Goal: Transaction & Acquisition: Purchase product/service

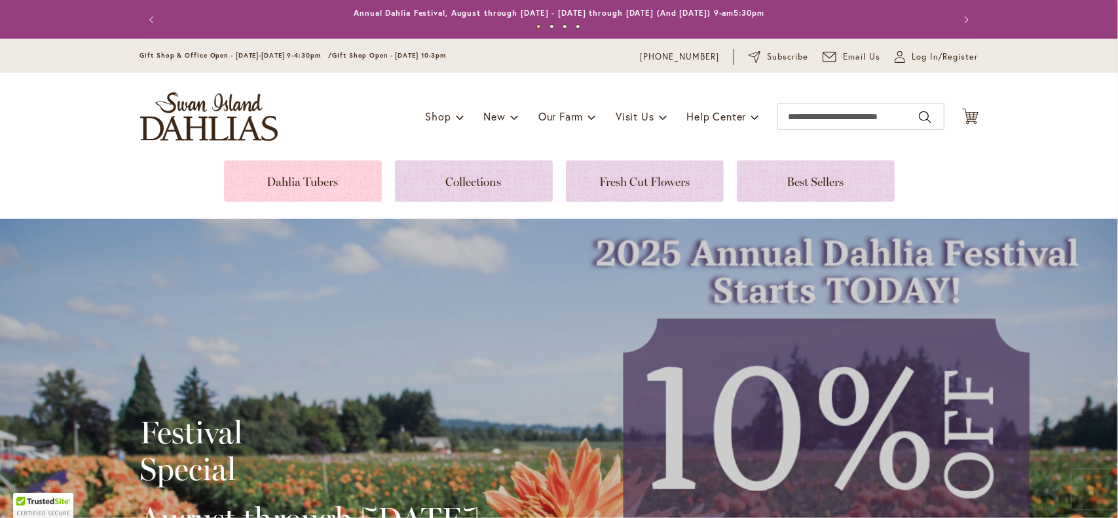
type input "**********"
click at [313, 177] on link at bounding box center [303, 180] width 158 height 41
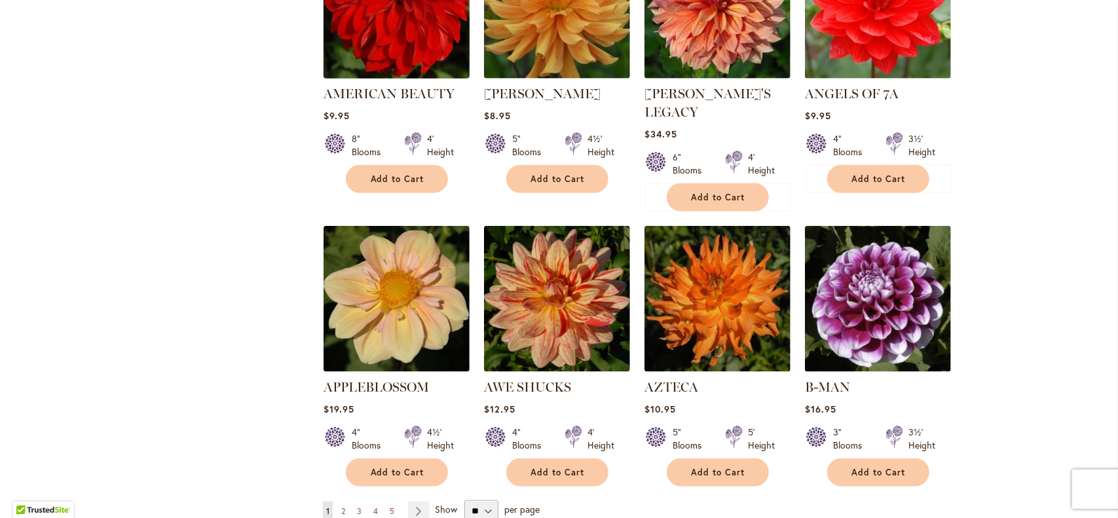
scroll to position [1048, 0]
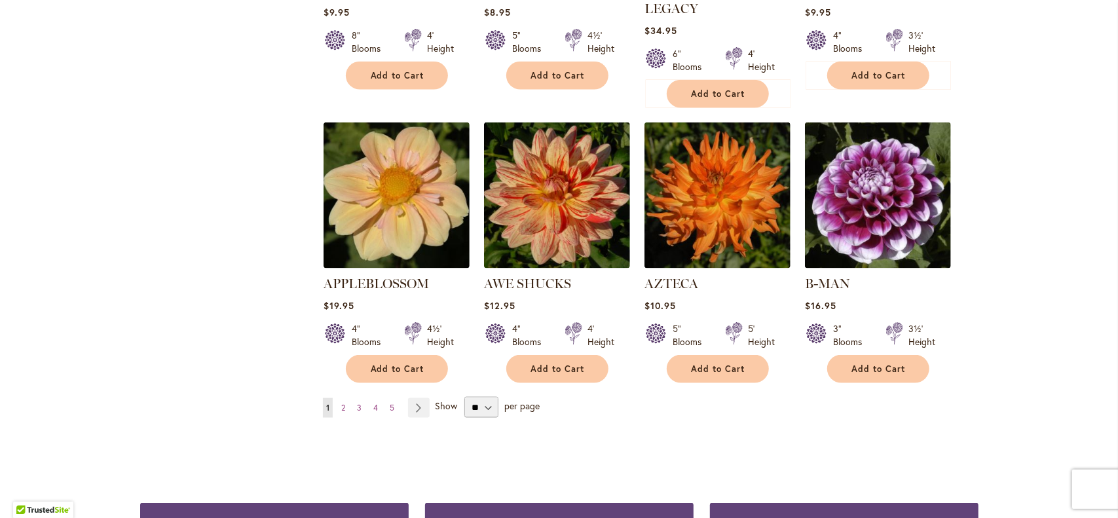
type input "**********"
click at [484, 397] on select "** ** ** **" at bounding box center [481, 407] width 34 height 21
select select "**"
click at [464, 397] on select "** ** ** **" at bounding box center [481, 407] width 34 height 21
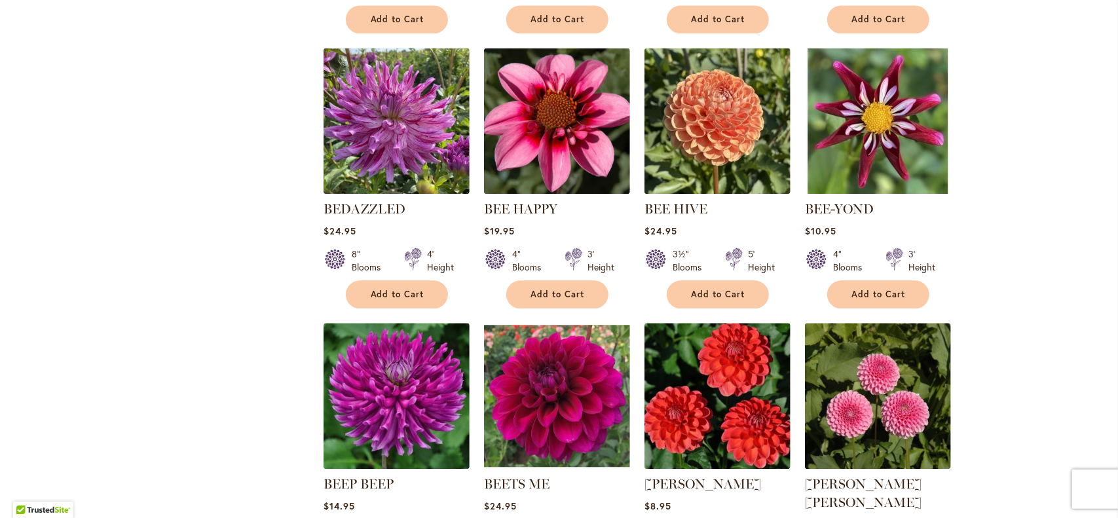
scroll to position [2110, 0]
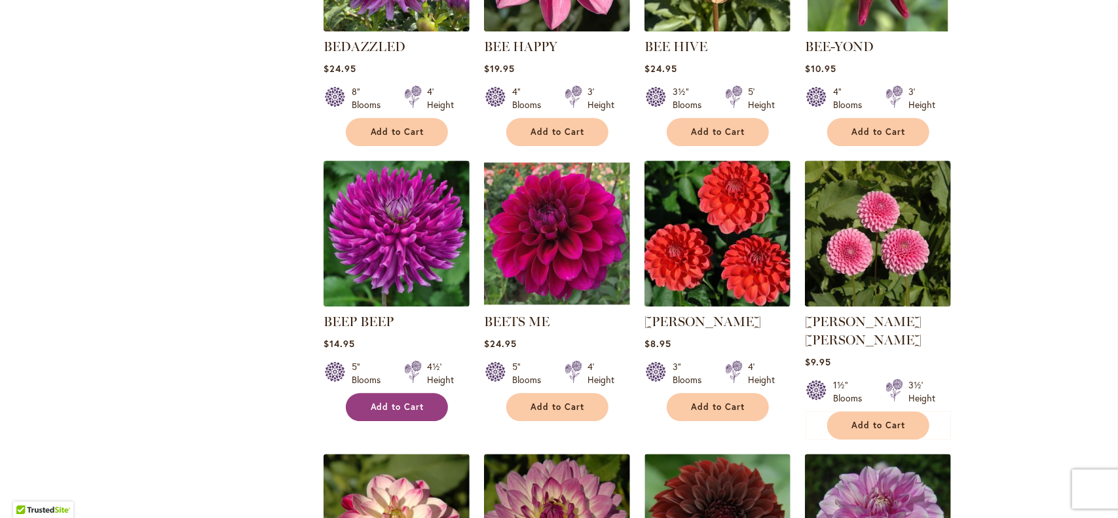
type input "**********"
click at [427, 393] on button "Add to Cart" at bounding box center [397, 407] width 102 height 28
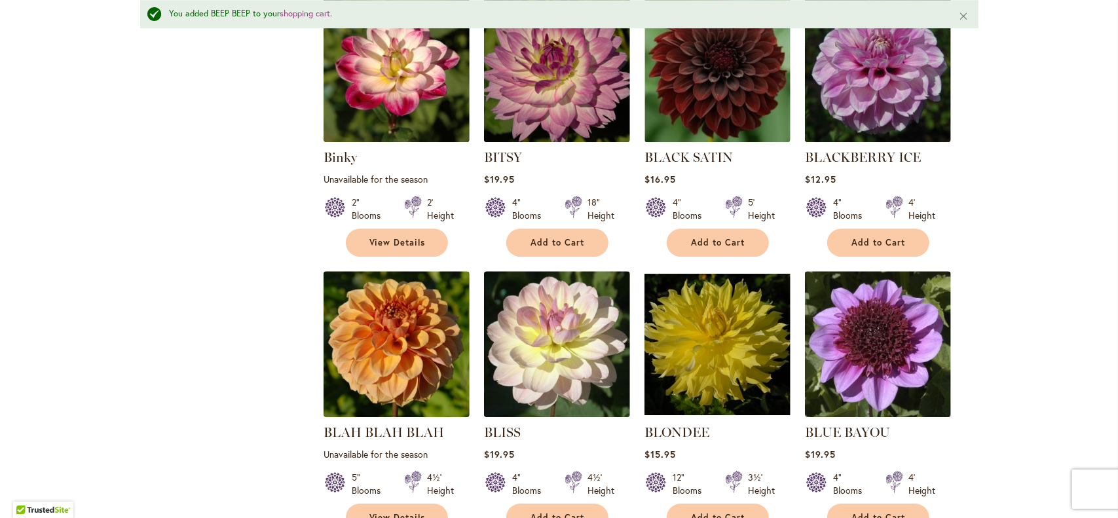
scroll to position [2930, 0]
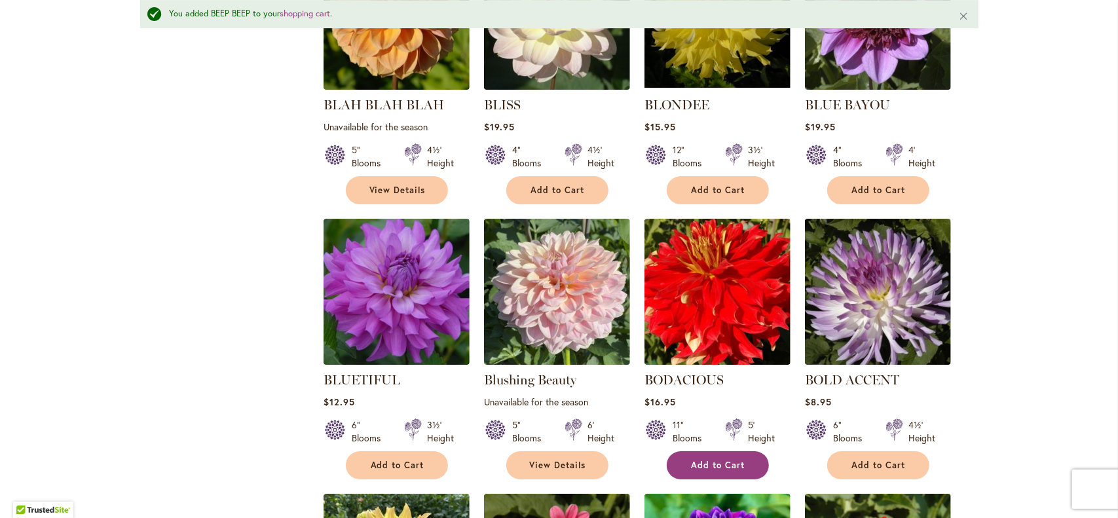
click at [721, 460] on span "Add to Cart" at bounding box center [719, 465] width 54 height 11
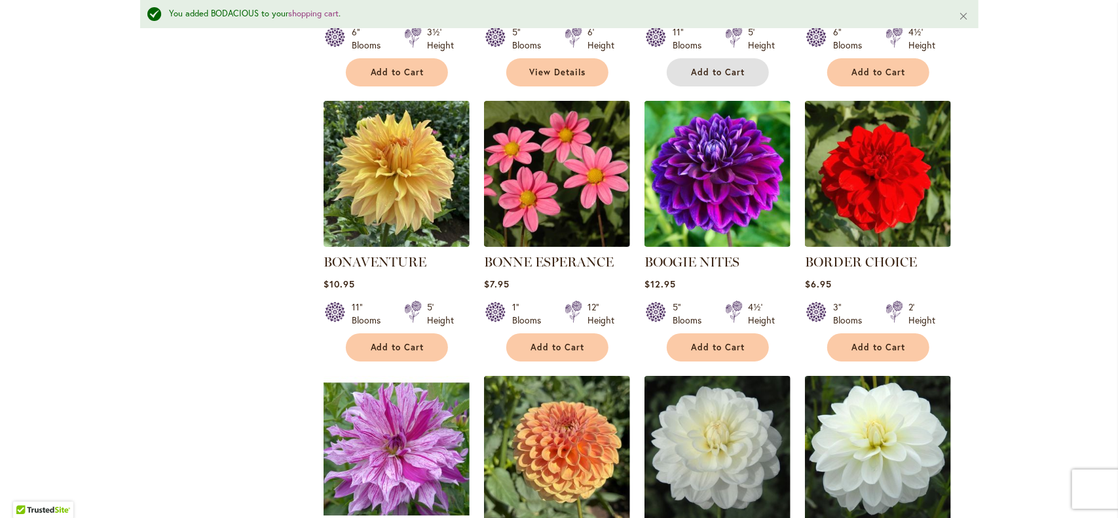
scroll to position [3192, 0]
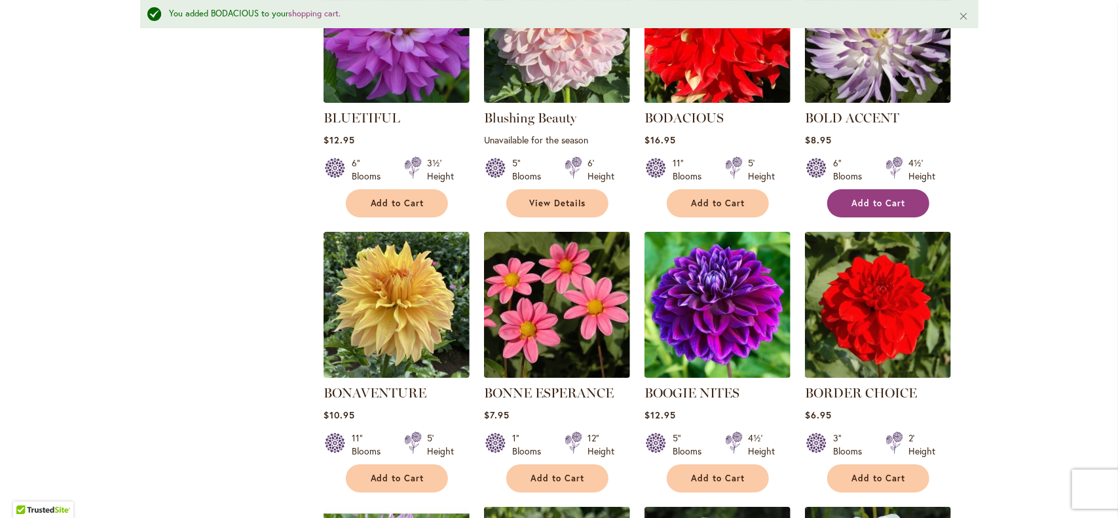
click at [882, 189] on button "Add to Cart" at bounding box center [878, 203] width 102 height 28
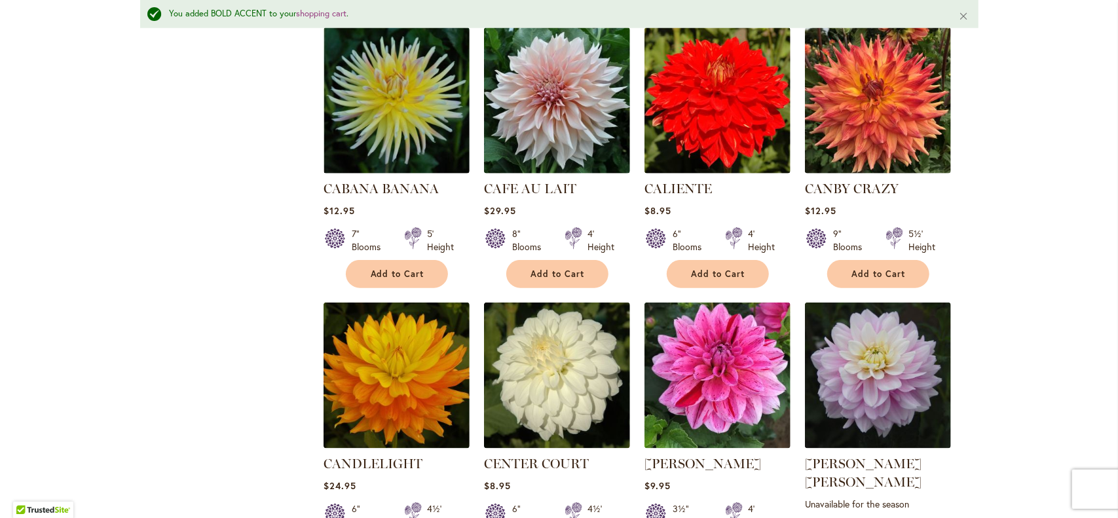
scroll to position [4436, 0]
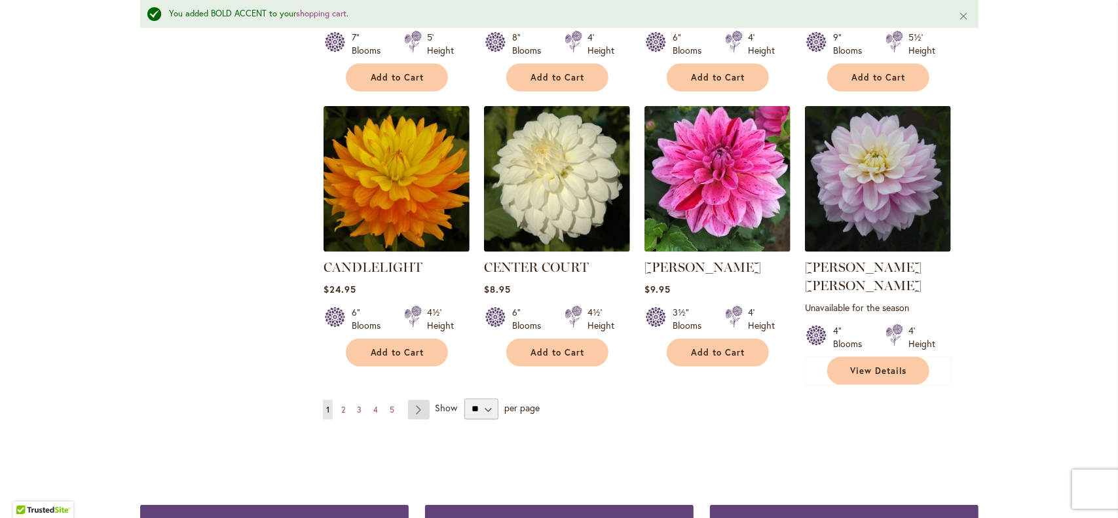
click at [413, 400] on link "Page Next" at bounding box center [419, 410] width 22 height 20
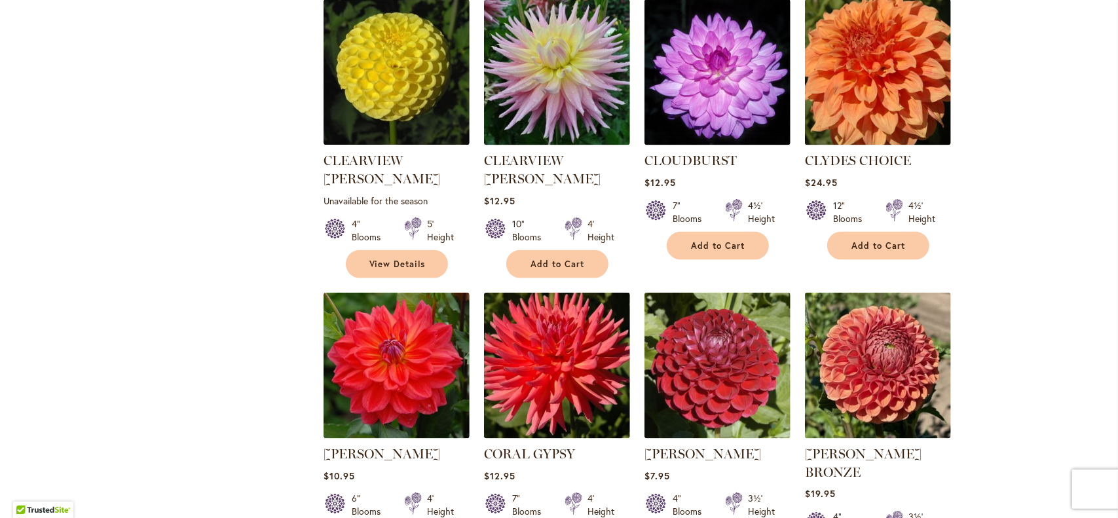
scroll to position [1193, 0]
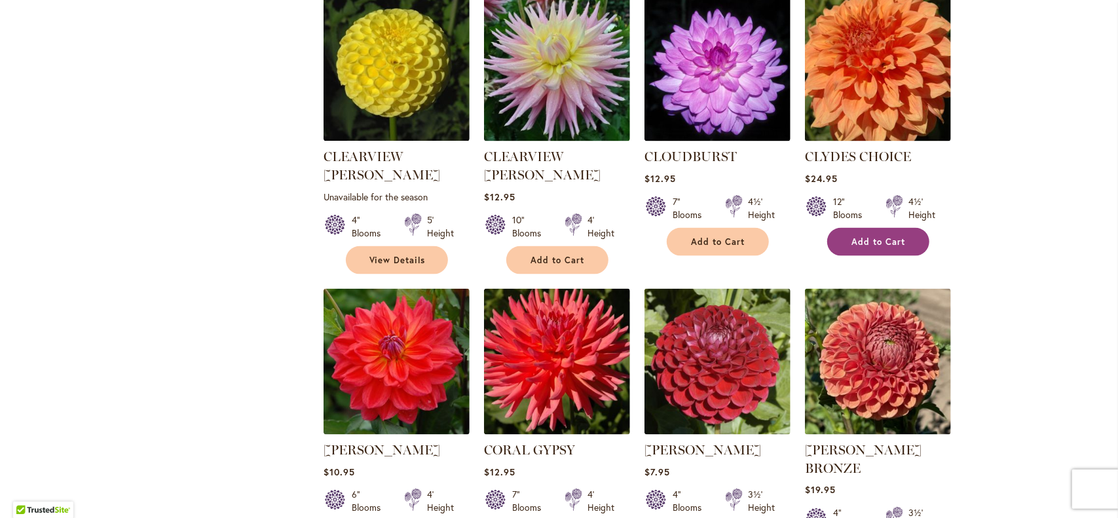
type input "**********"
click at [880, 236] on span "Add to Cart" at bounding box center [879, 241] width 54 height 11
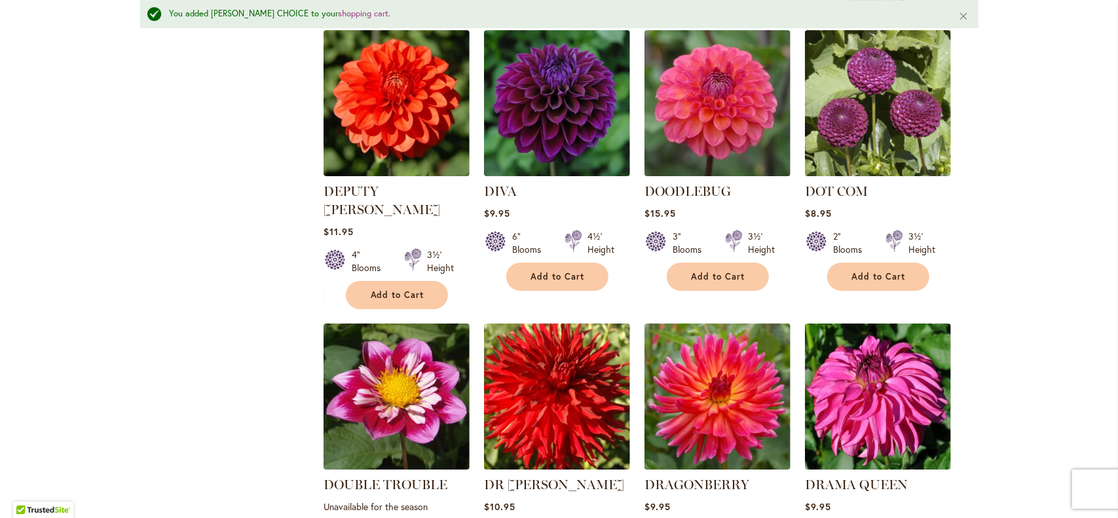
scroll to position [2865, 0]
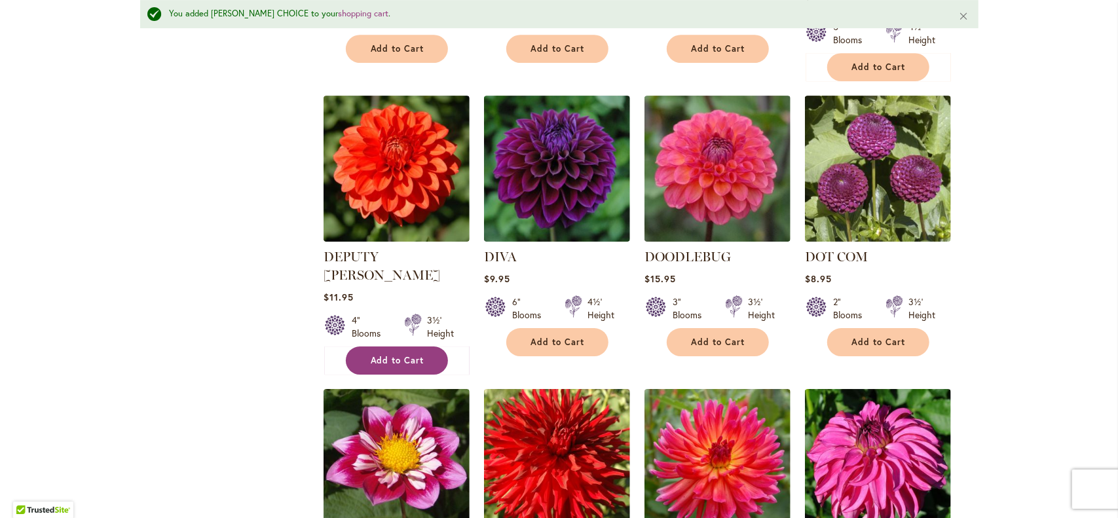
click at [369, 346] on button "Add to Cart" at bounding box center [397, 360] width 102 height 28
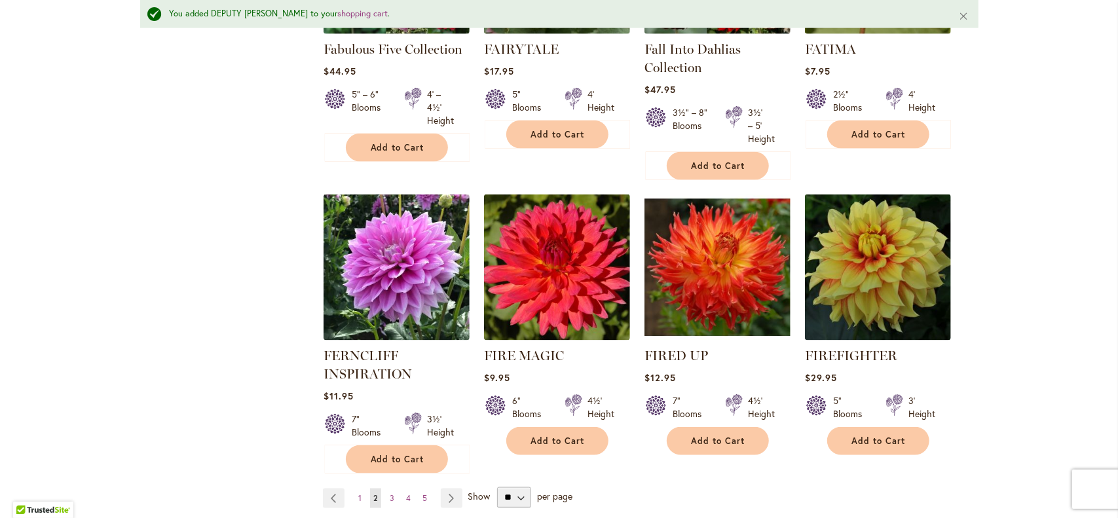
scroll to position [4502, 0]
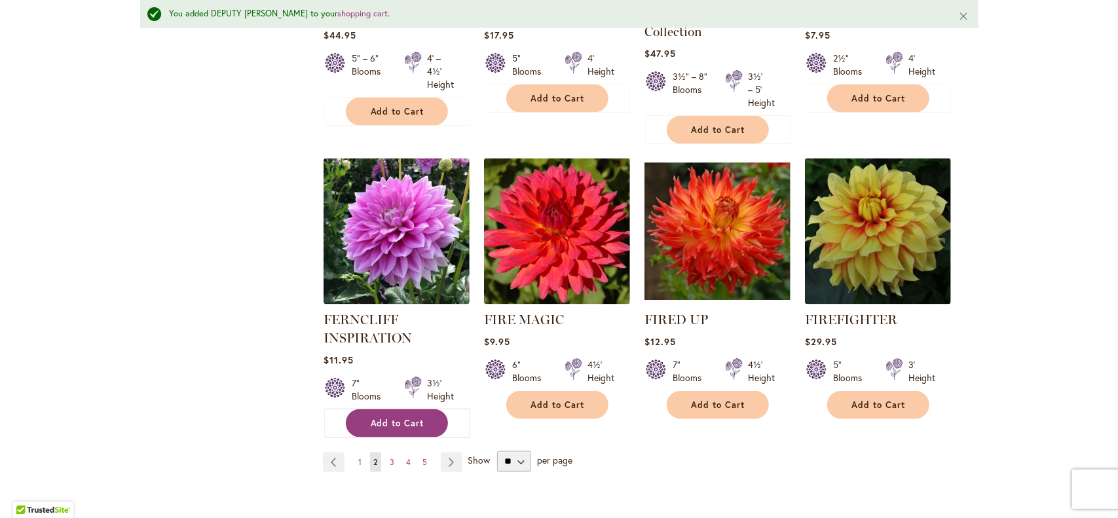
click at [382, 409] on button "Add to Cart" at bounding box center [397, 423] width 102 height 28
click at [444, 453] on link "Page Next" at bounding box center [452, 463] width 22 height 20
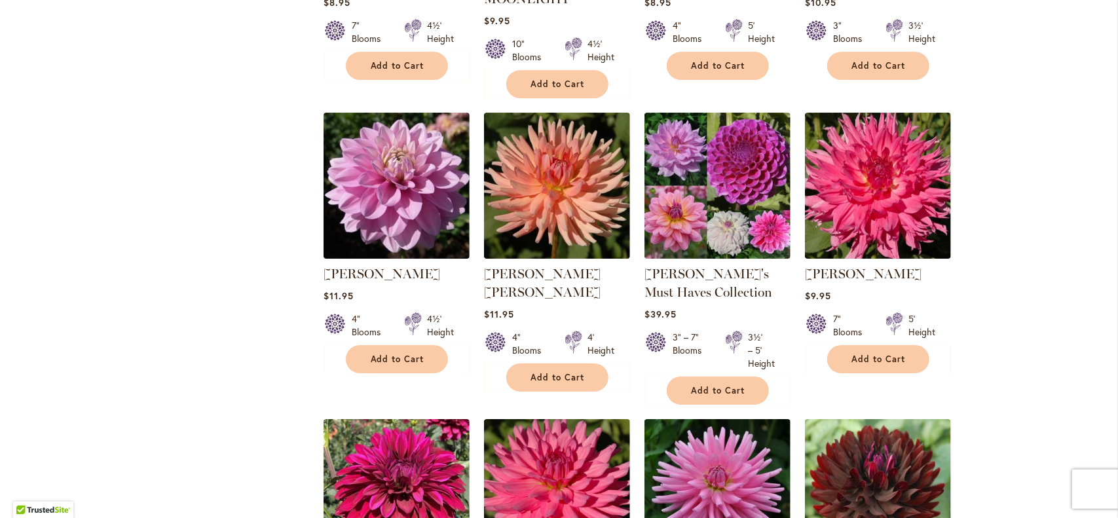
scroll to position [3078, 0]
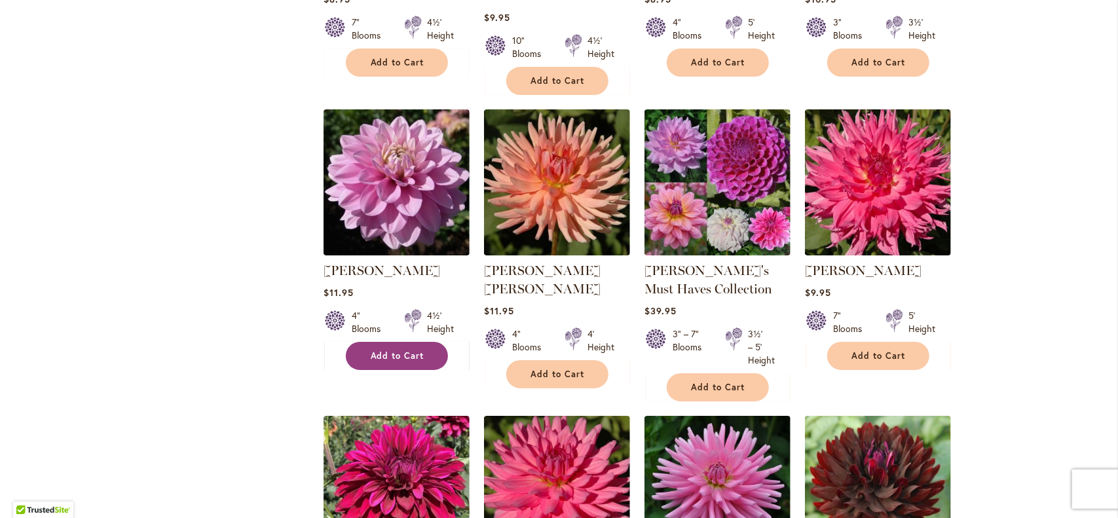
type input "**********"
click at [395, 350] on span "Add to Cart" at bounding box center [398, 355] width 54 height 11
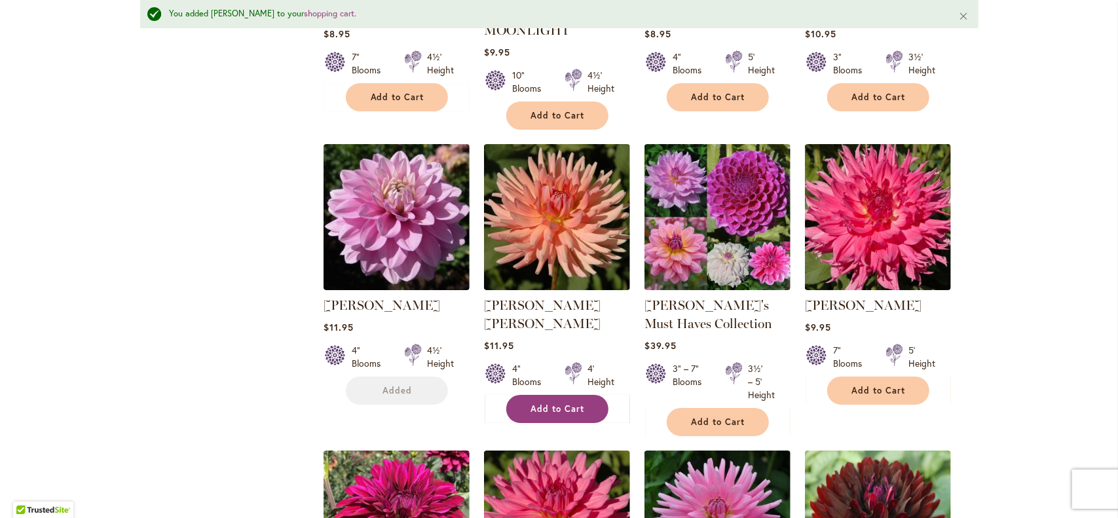
scroll to position [3112, 0]
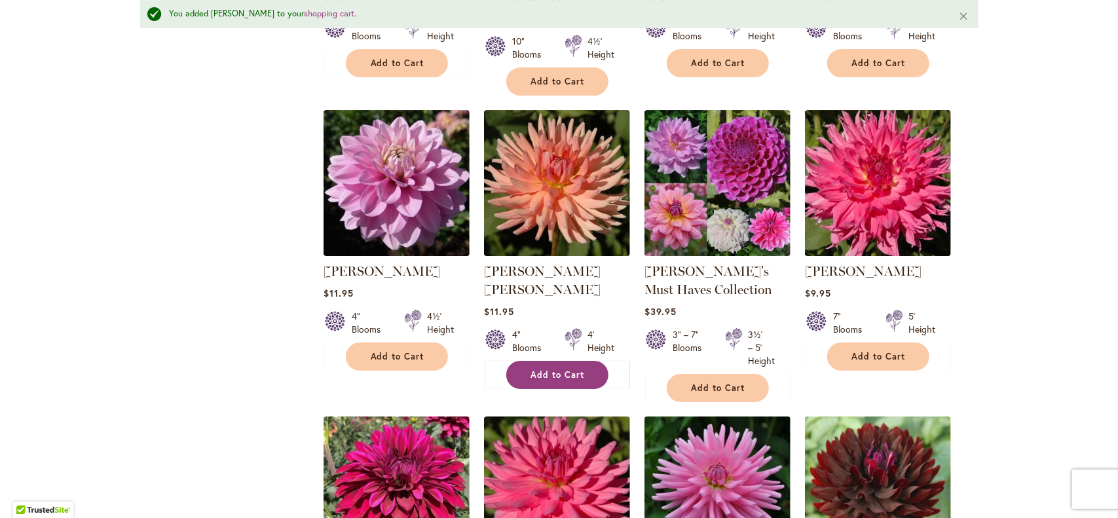
click at [549, 369] on span "Add to Cart" at bounding box center [558, 374] width 54 height 11
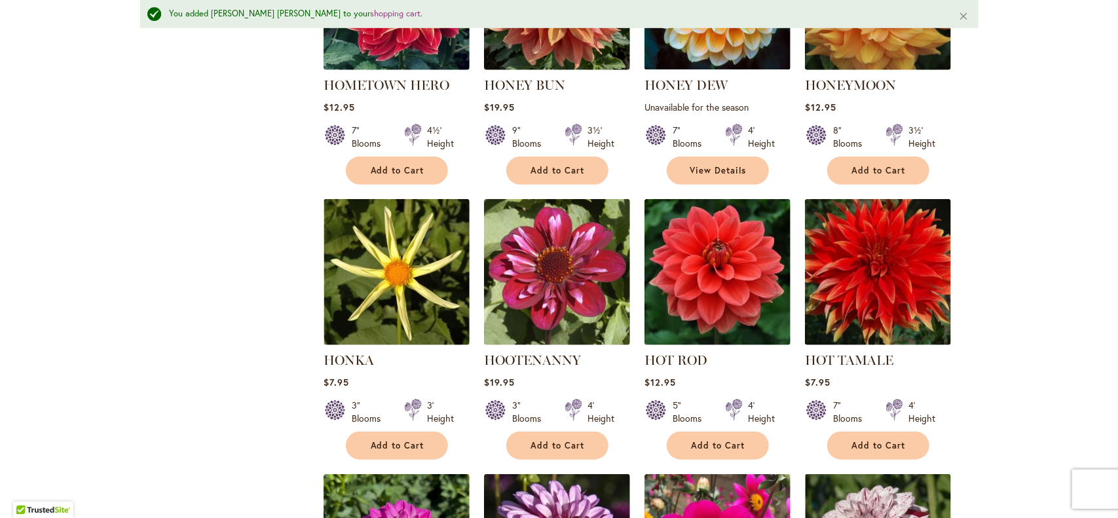
scroll to position [4029, 0]
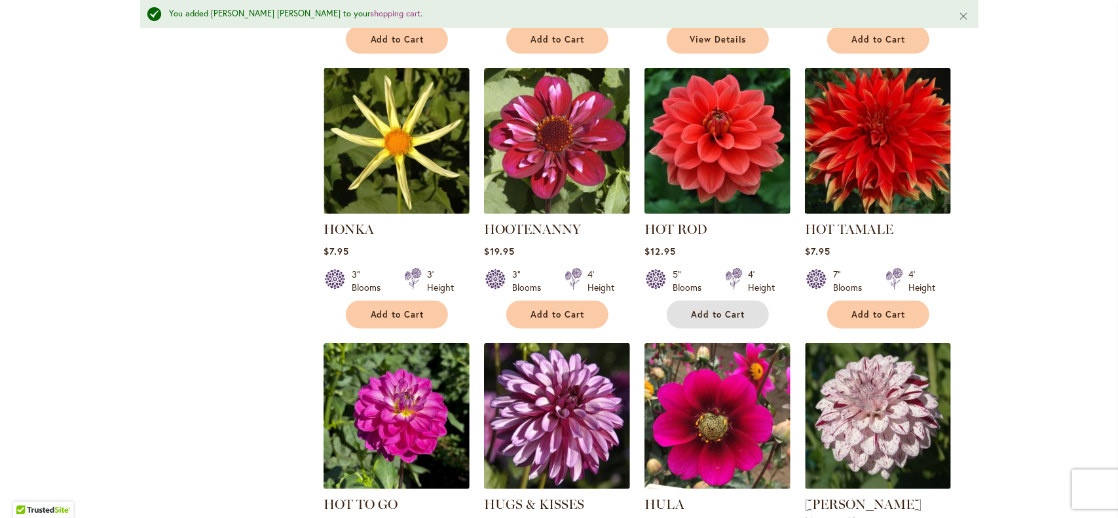
click at [705, 309] on span "Add to Cart" at bounding box center [719, 314] width 54 height 11
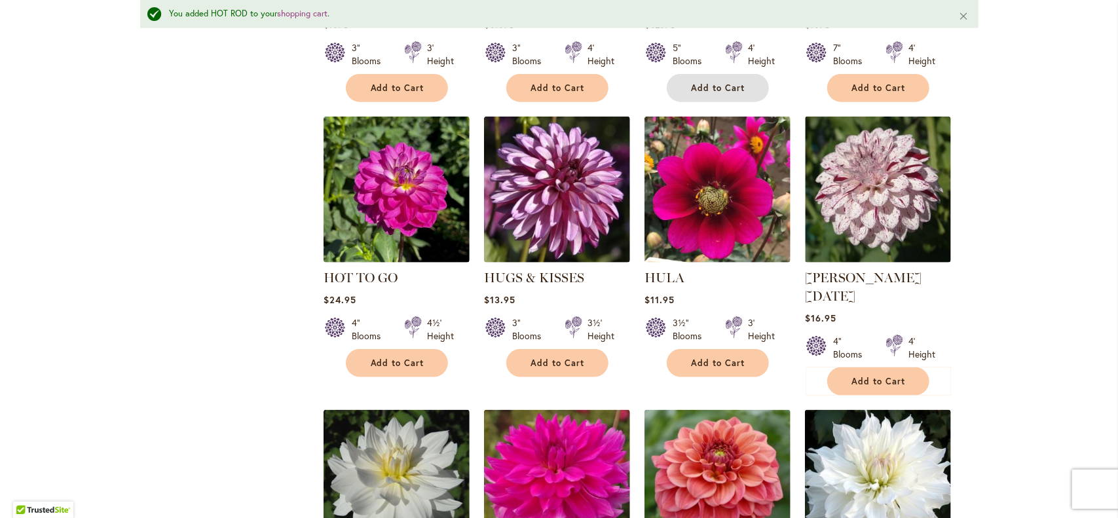
scroll to position [4291, 0]
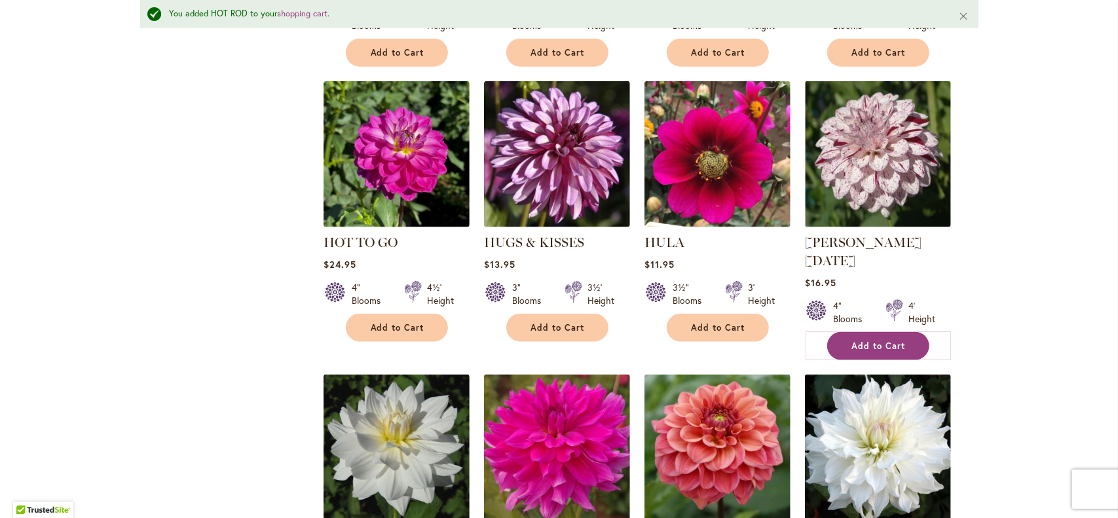
click at [893, 341] on span "Add to Cart" at bounding box center [879, 346] width 54 height 11
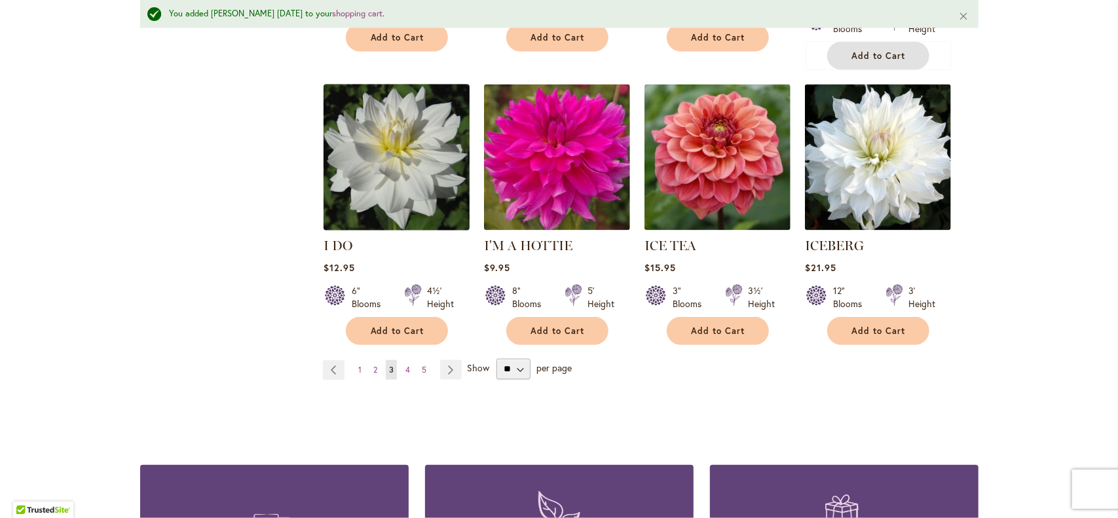
scroll to position [4618, 0]
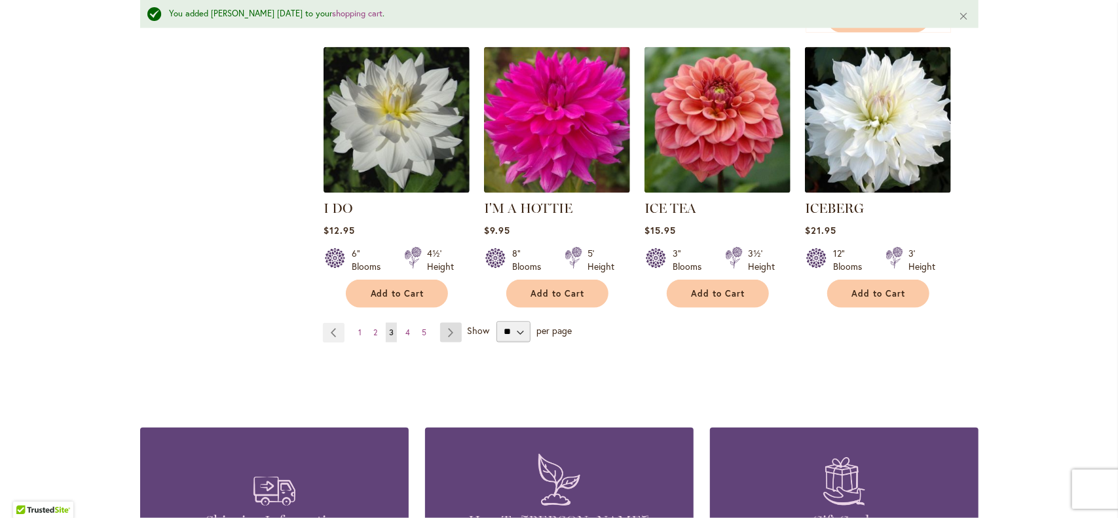
click at [441, 323] on link "Page Next" at bounding box center [451, 333] width 22 height 20
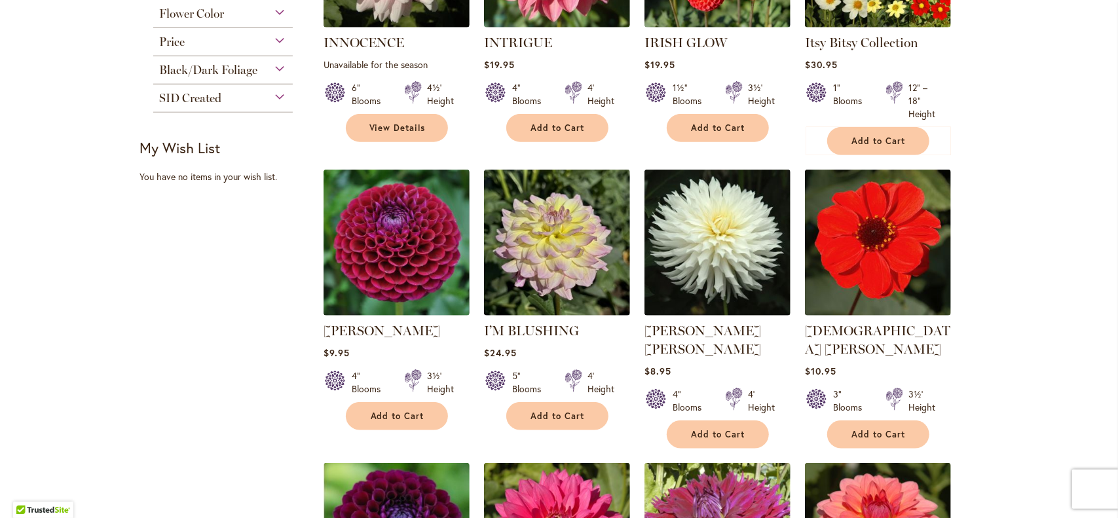
scroll to position [982, 0]
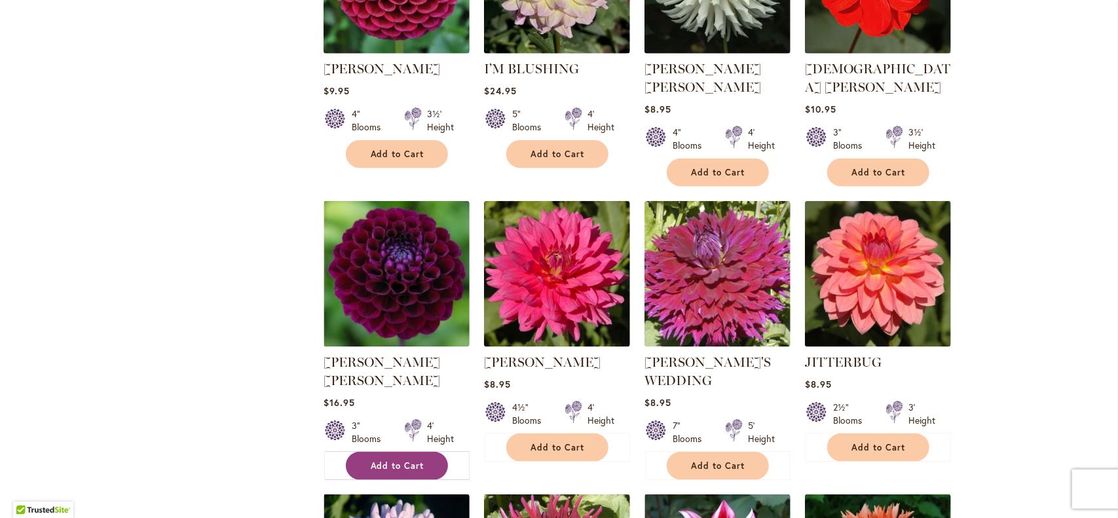
type input "**********"
click at [388, 460] on span "Add to Cart" at bounding box center [398, 465] width 54 height 11
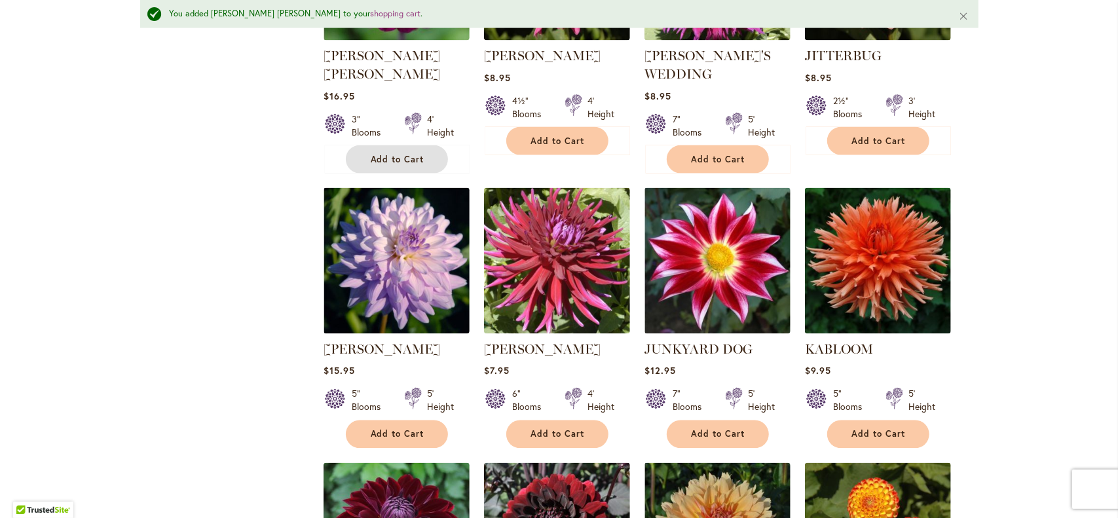
scroll to position [1344, 0]
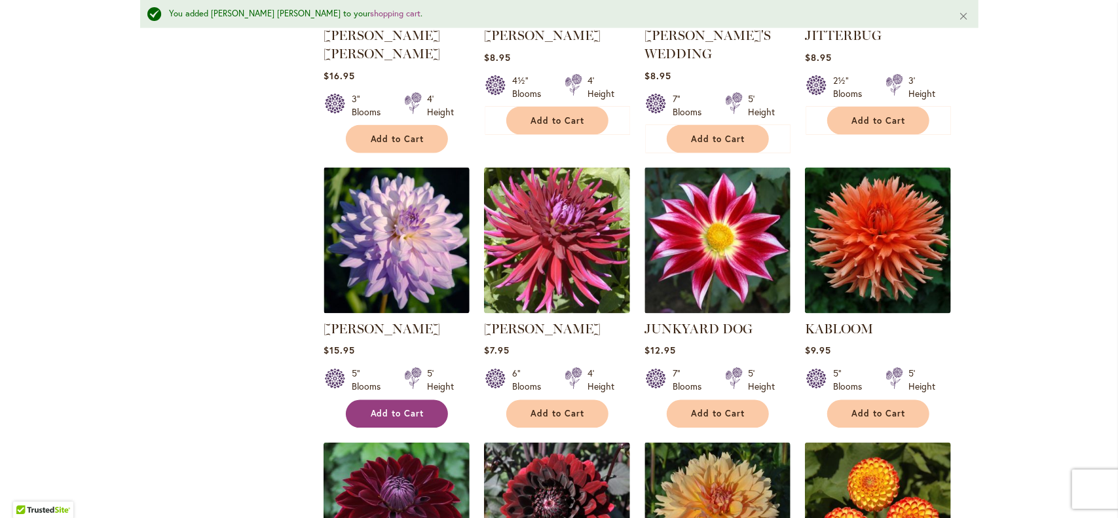
click at [388, 409] on span "Add to Cart" at bounding box center [398, 414] width 54 height 11
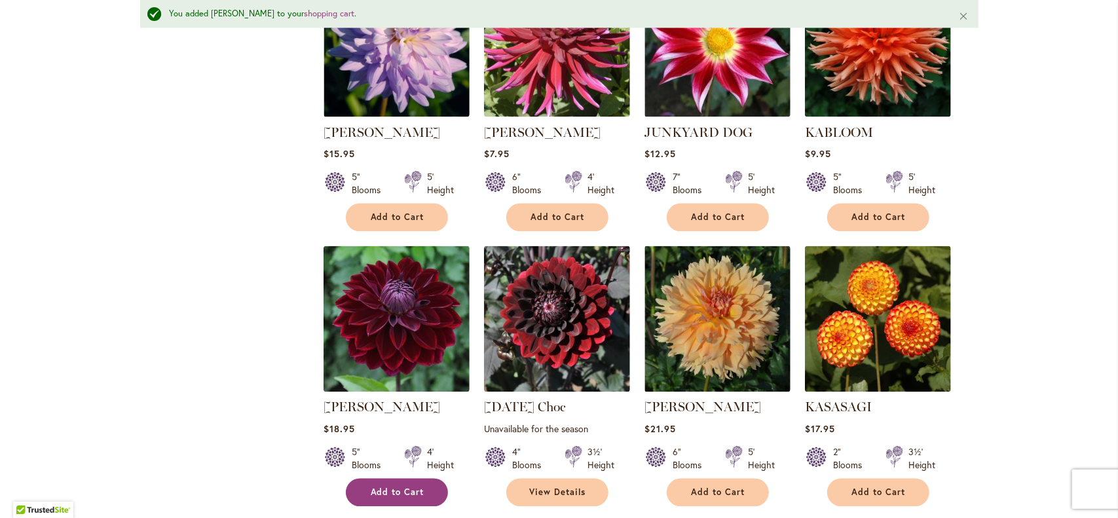
click at [388, 479] on button "Add to Cart" at bounding box center [397, 493] width 102 height 28
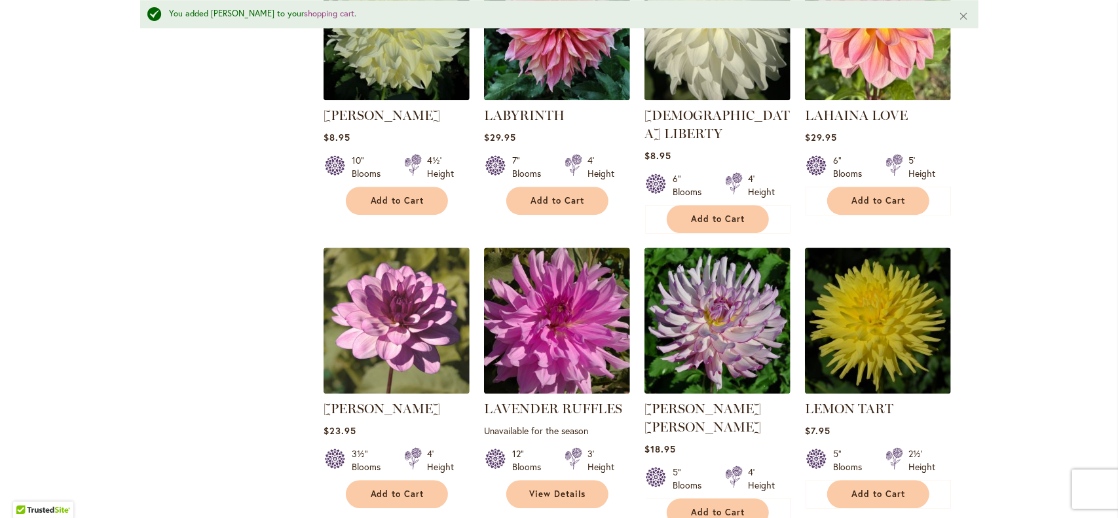
scroll to position [2392, 0]
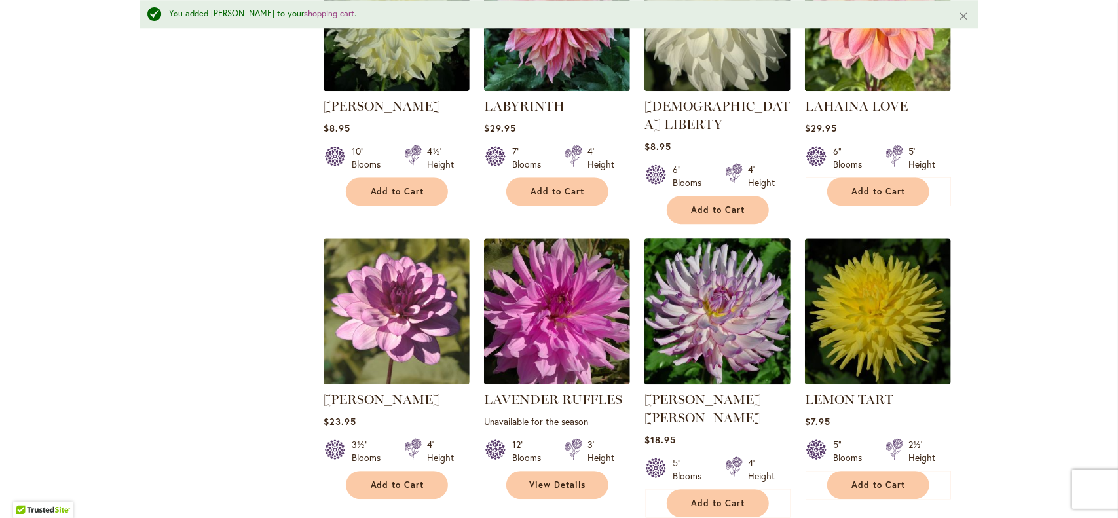
click at [718, 286] on img at bounding box center [717, 310] width 153 height 153
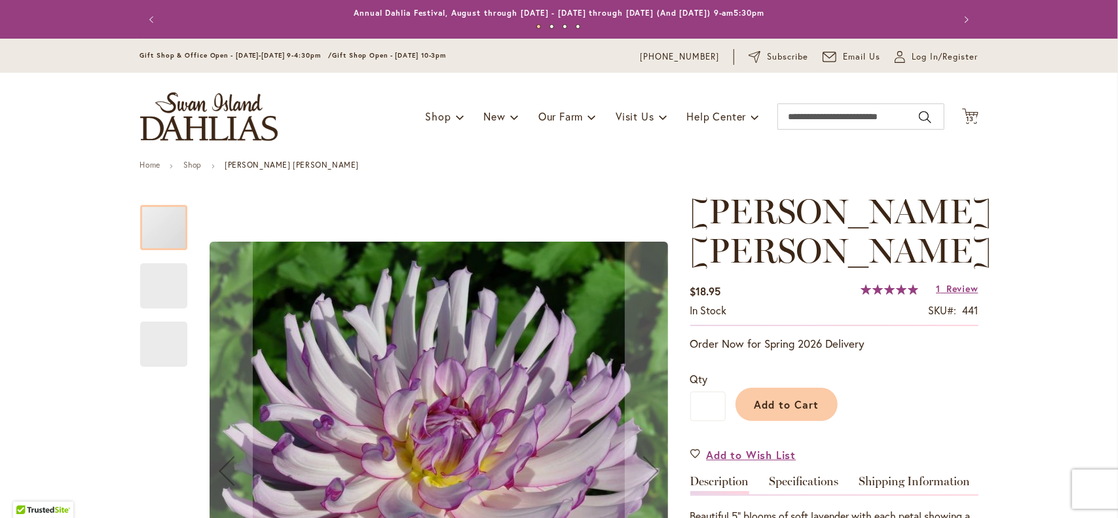
scroll to position [262, 0]
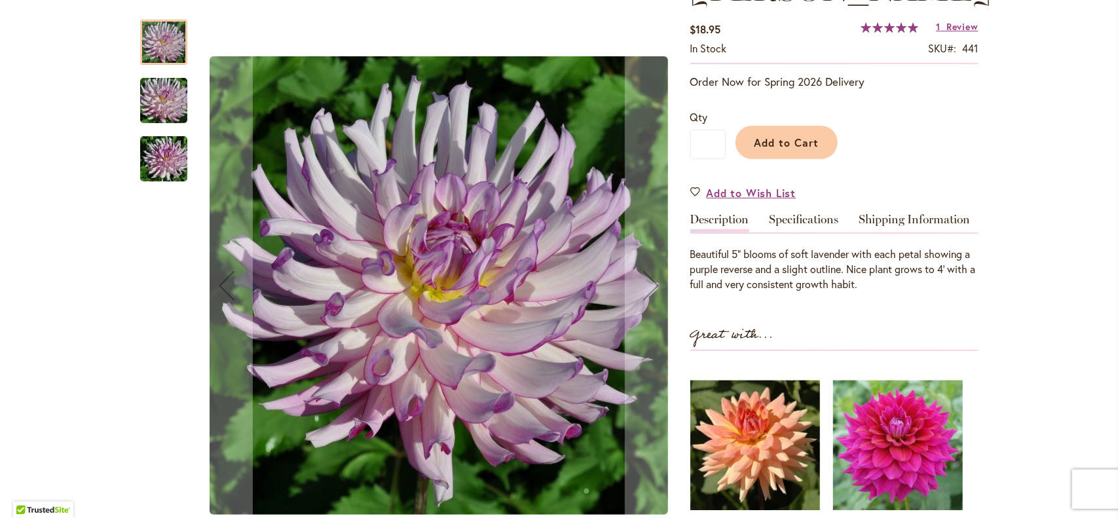
type input "**********"
click at [158, 107] on img "LEILA SAVANNA ROSE" at bounding box center [164, 100] width 94 height 63
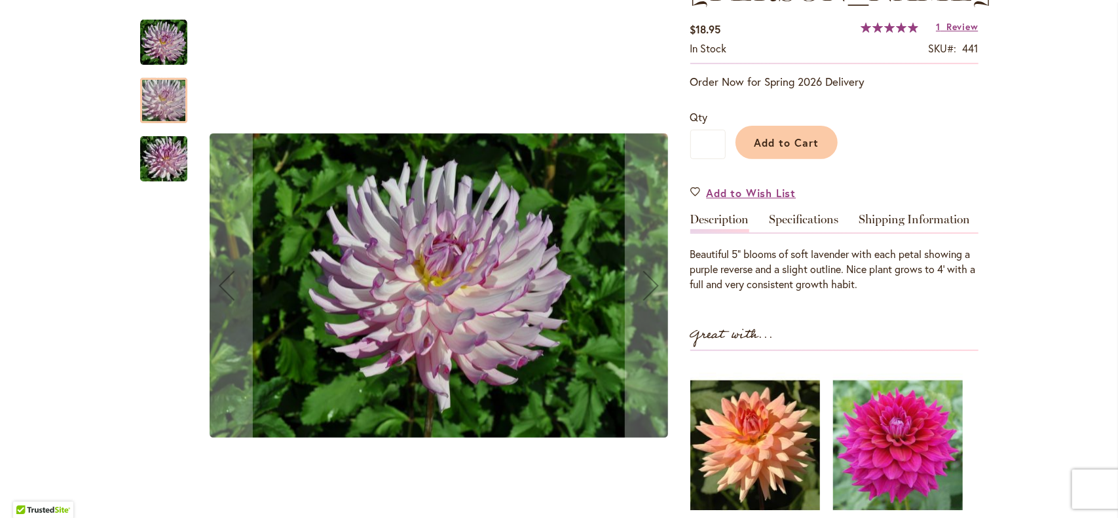
click at [156, 167] on img "LEILA SAVANNA ROSE" at bounding box center [164, 159] width 94 height 63
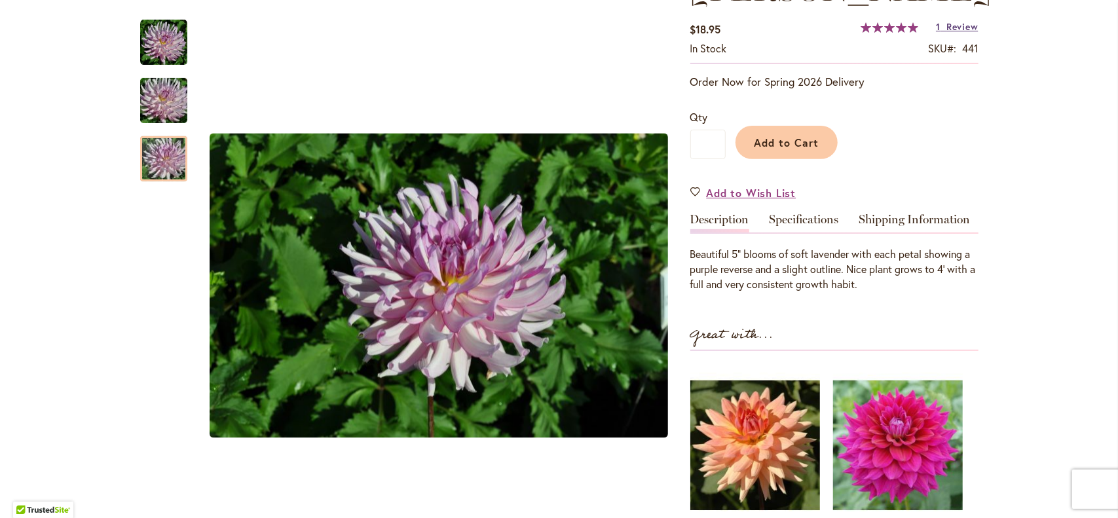
click at [962, 23] on span "Review" at bounding box center [961, 26] width 31 height 12
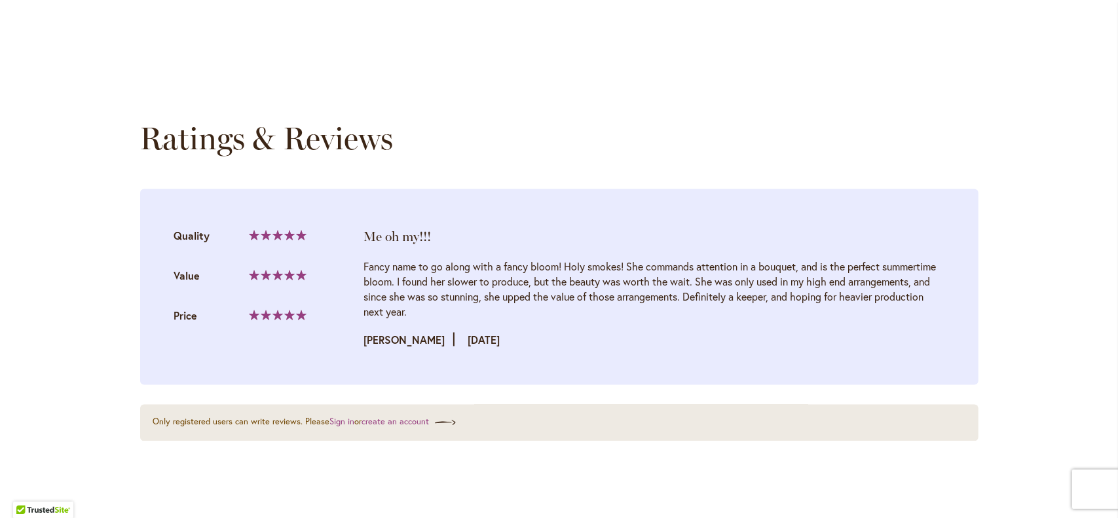
scroll to position [1283, 0]
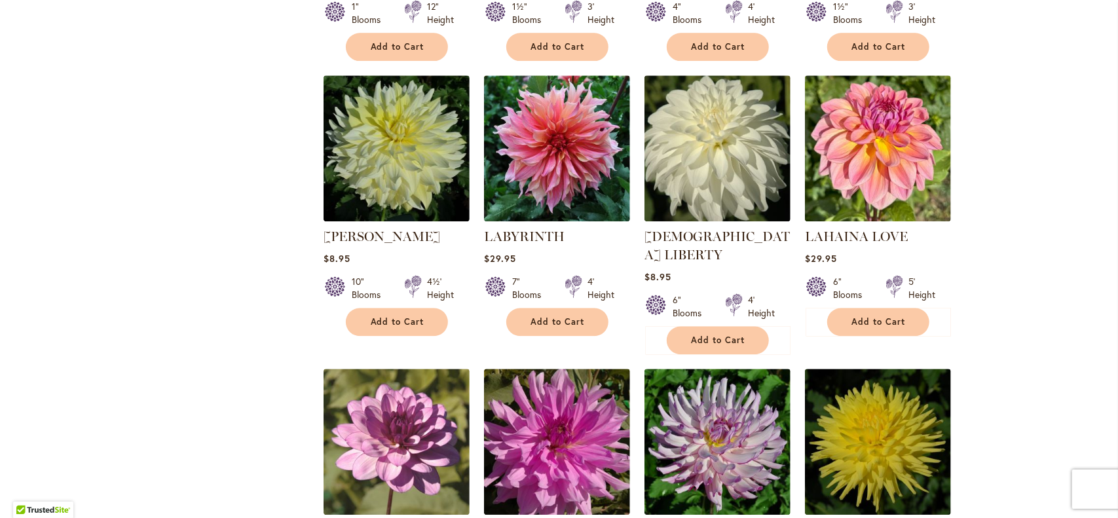
scroll to position [2423, 0]
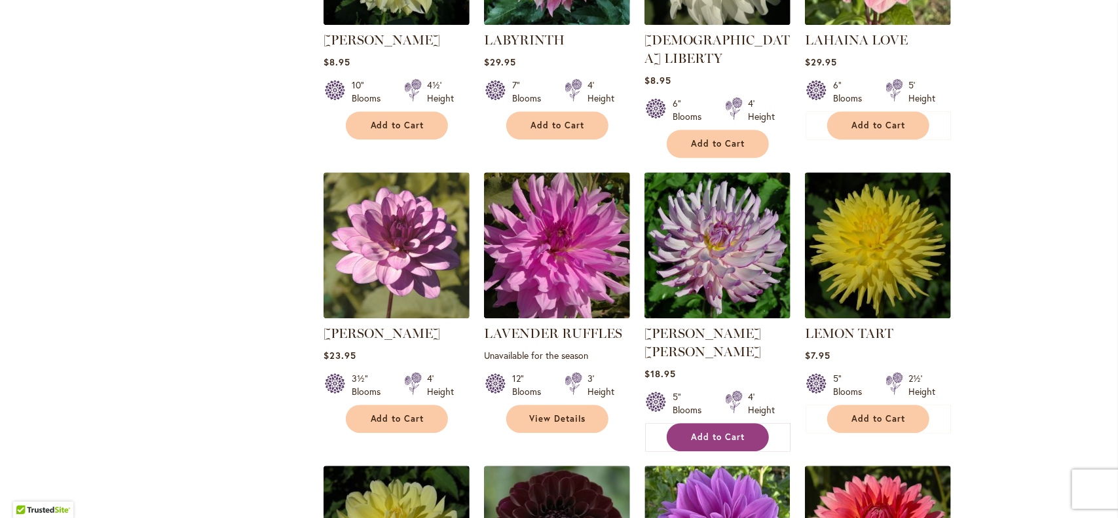
type input "**********"
click at [718, 432] on span "Add to Cart" at bounding box center [719, 437] width 54 height 11
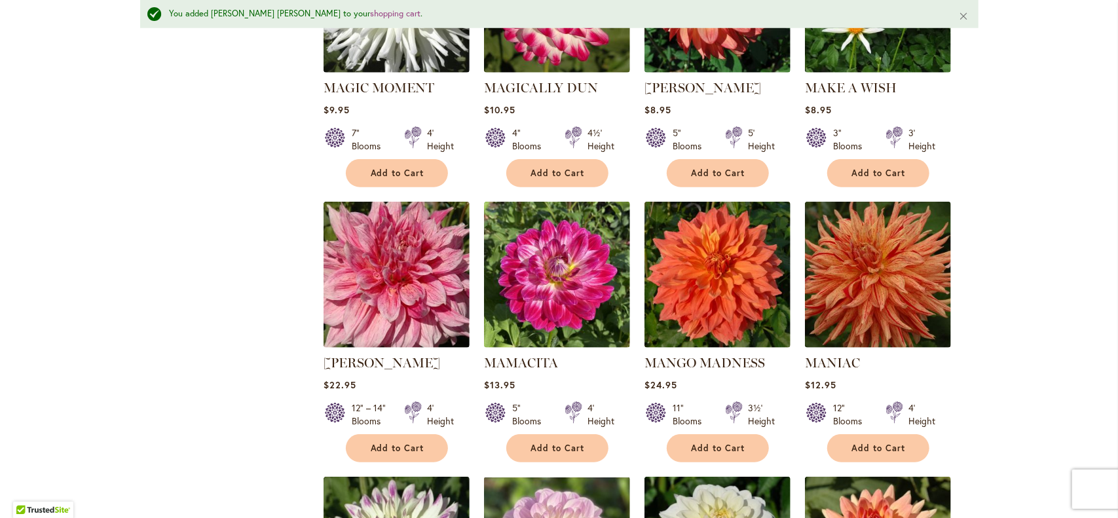
scroll to position [4160, 0]
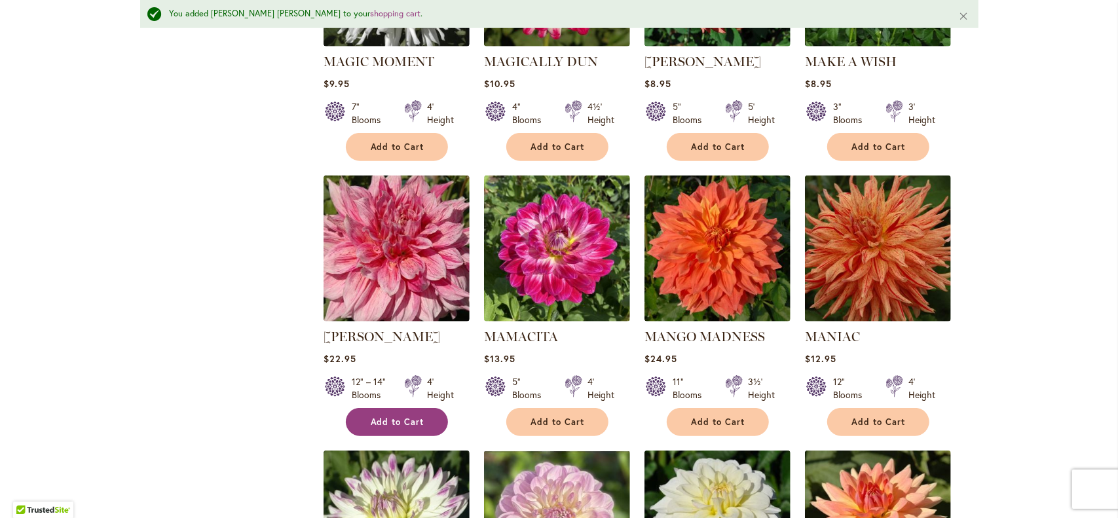
click at [420, 408] on button "Add to Cart" at bounding box center [397, 422] width 102 height 28
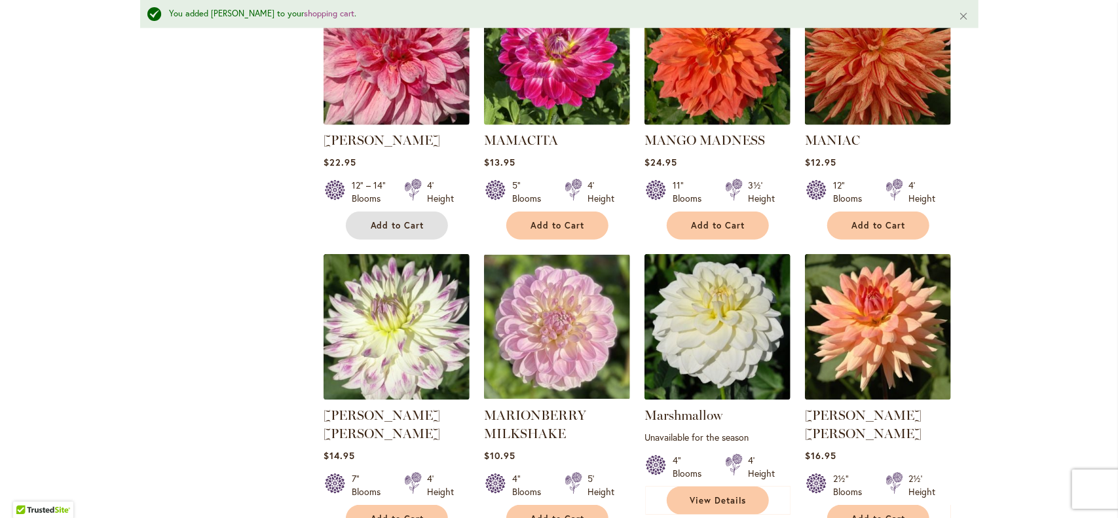
scroll to position [4422, 0]
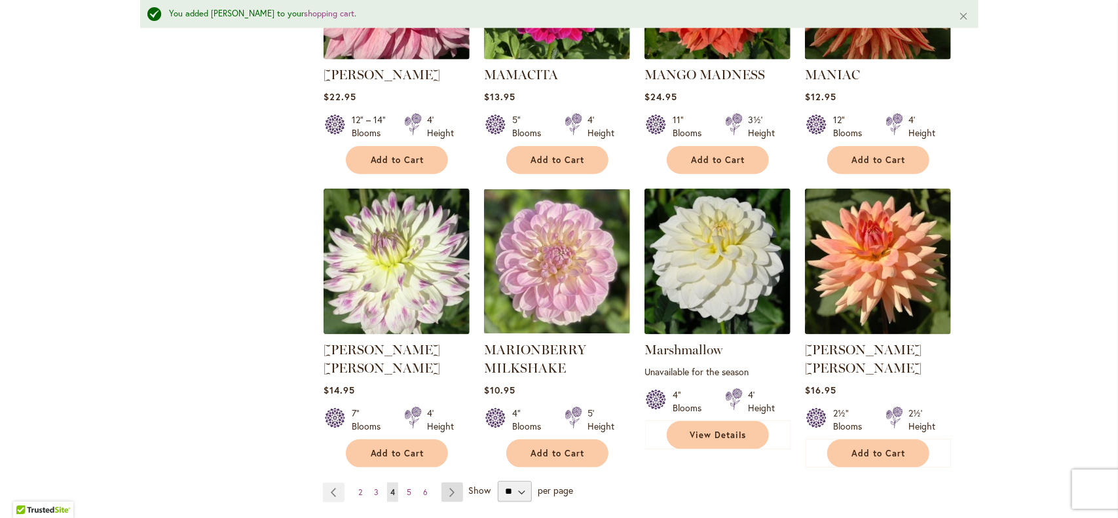
click at [449, 483] on link "Page Next" at bounding box center [452, 493] width 22 height 20
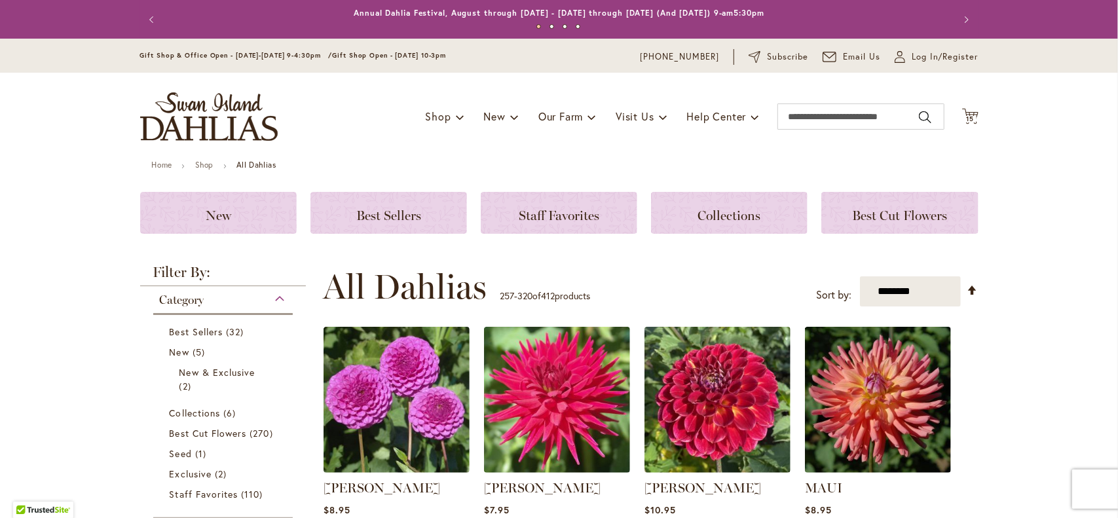
scroll to position [262, 0]
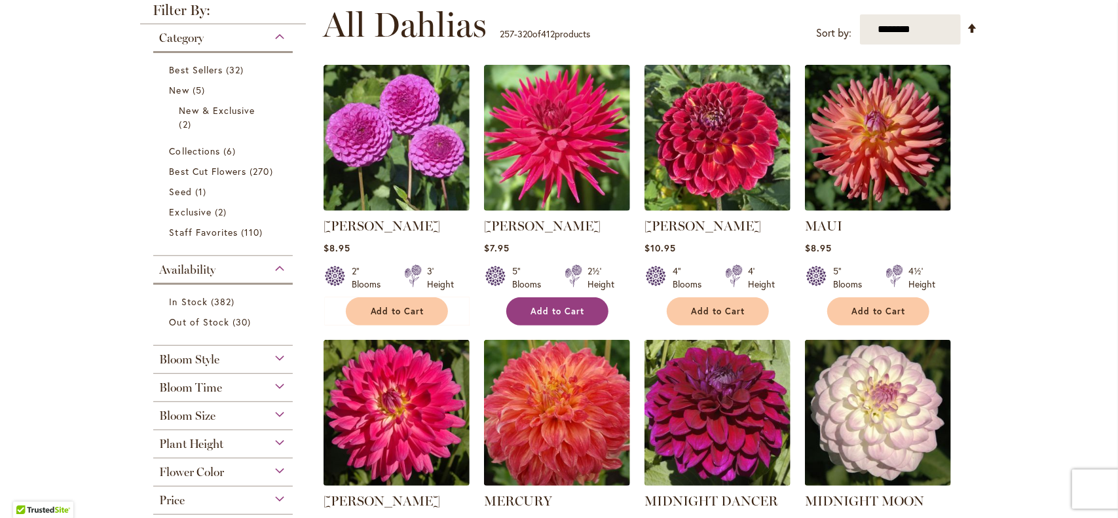
type input "**********"
click at [587, 311] on button "Add to Cart" at bounding box center [557, 311] width 102 height 28
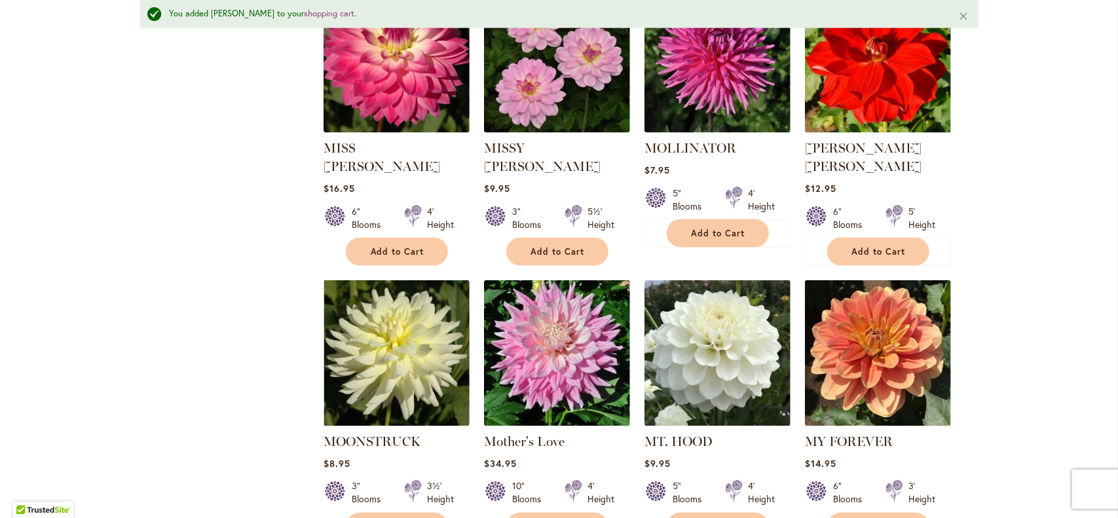
scroll to position [1344, 0]
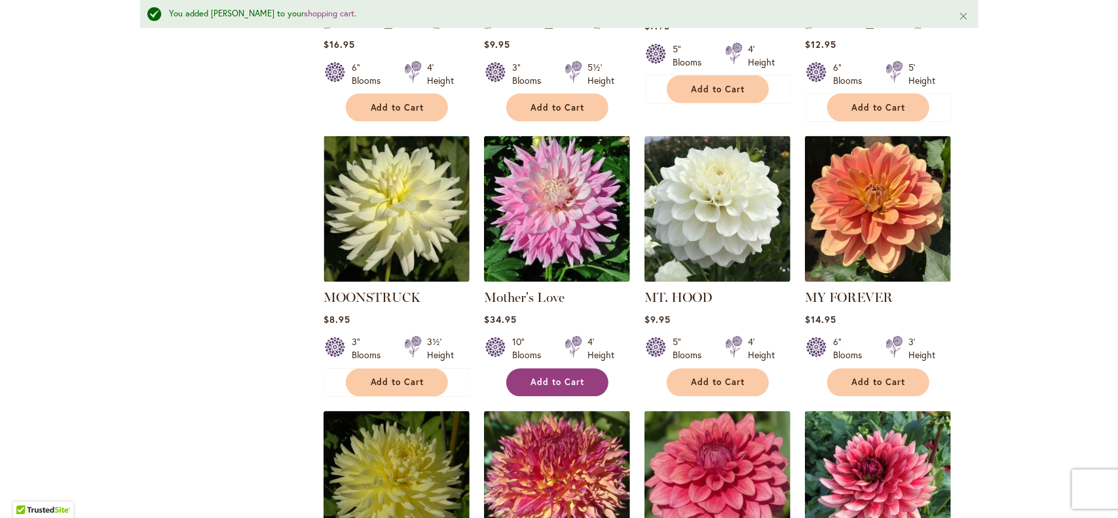
click at [561, 377] on span "Add to Cart" at bounding box center [558, 382] width 54 height 11
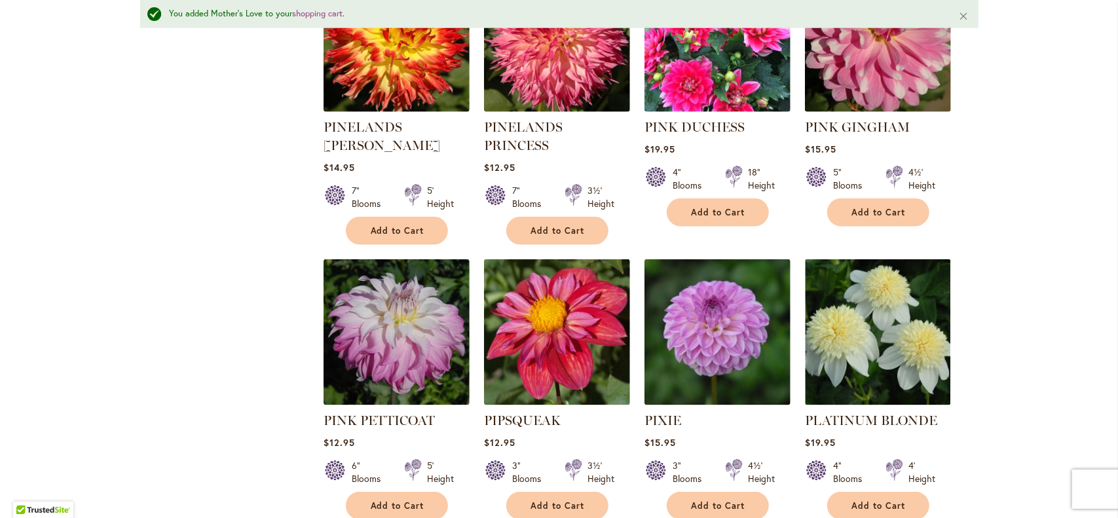
scroll to position [4553, 0]
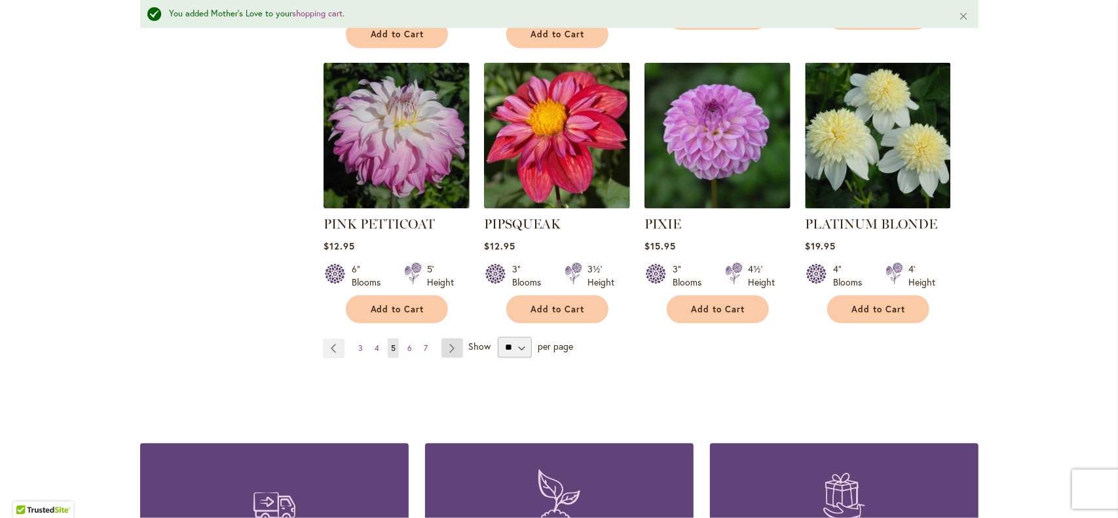
click at [445, 339] on link "Page Next" at bounding box center [452, 349] width 22 height 20
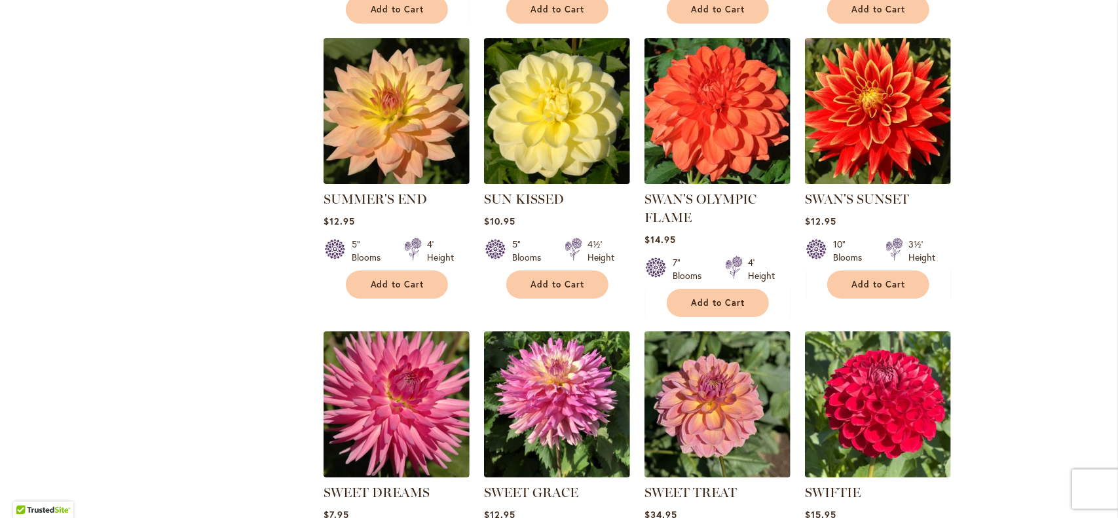
scroll to position [3078, 0]
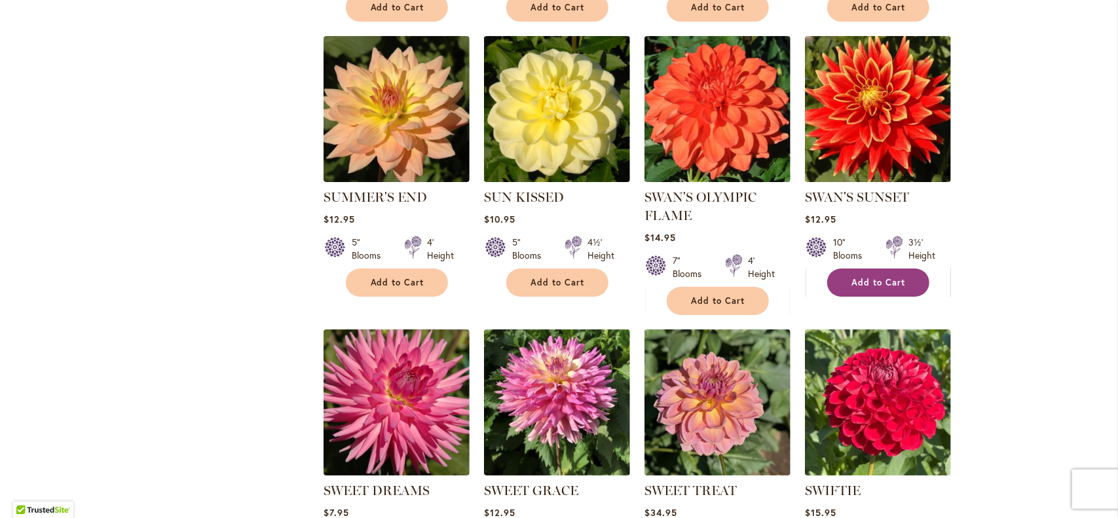
type input "**********"
click at [853, 269] on button "Add to Cart" at bounding box center [878, 283] width 102 height 28
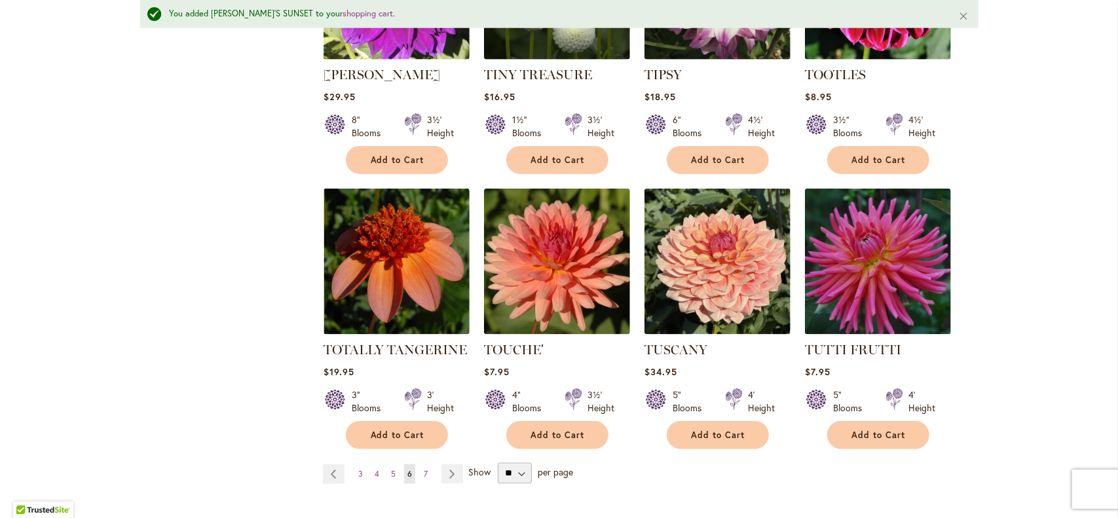
scroll to position [4553, 0]
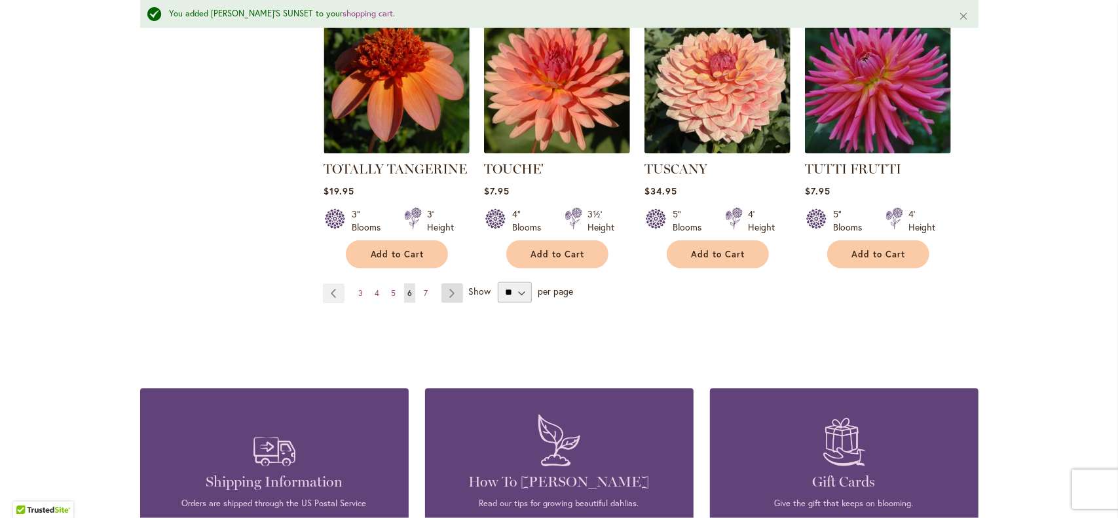
click at [449, 284] on link "Page Next" at bounding box center [452, 294] width 22 height 20
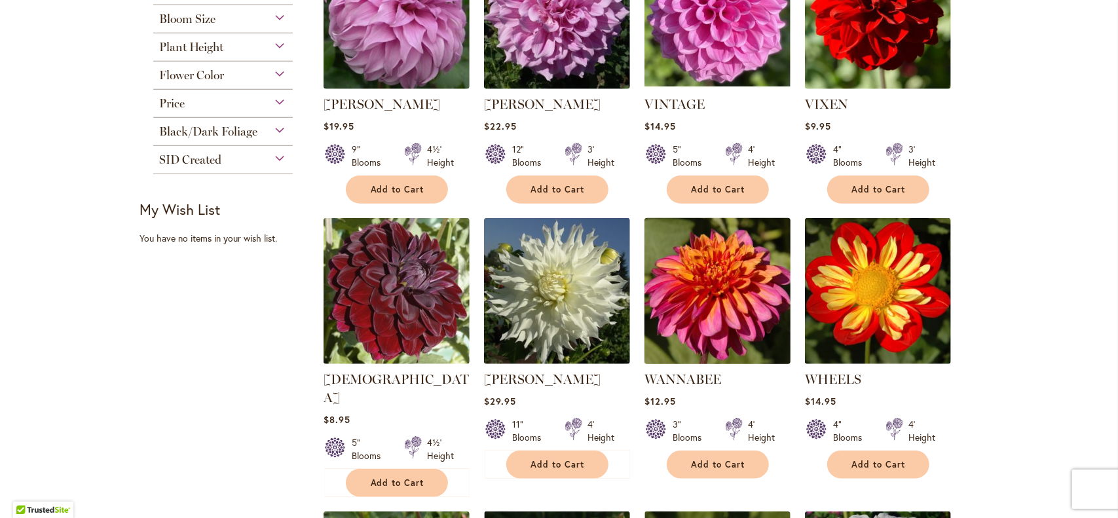
scroll to position [589, 0]
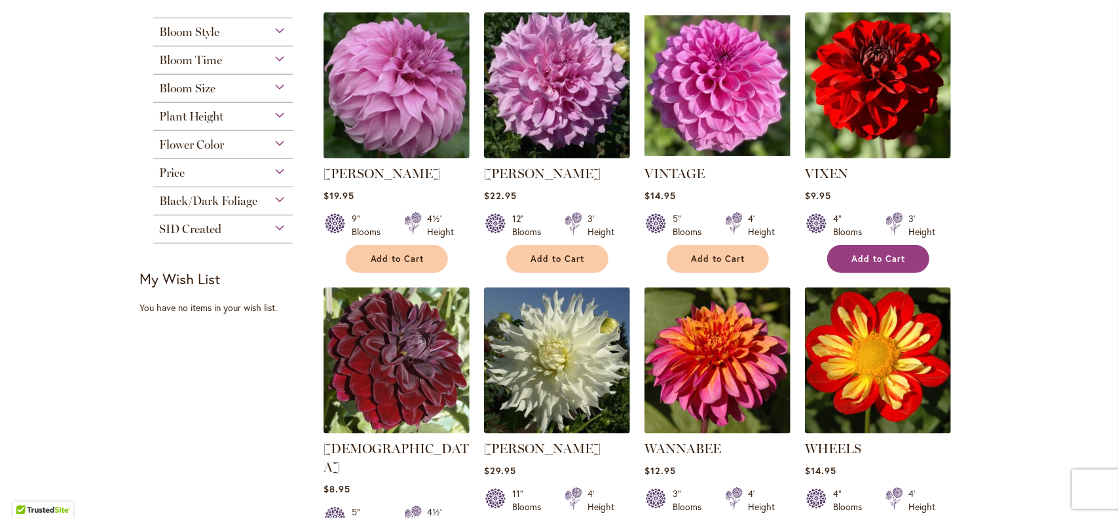
type input "**********"
click at [912, 256] on button "Add to Cart" at bounding box center [878, 259] width 102 height 28
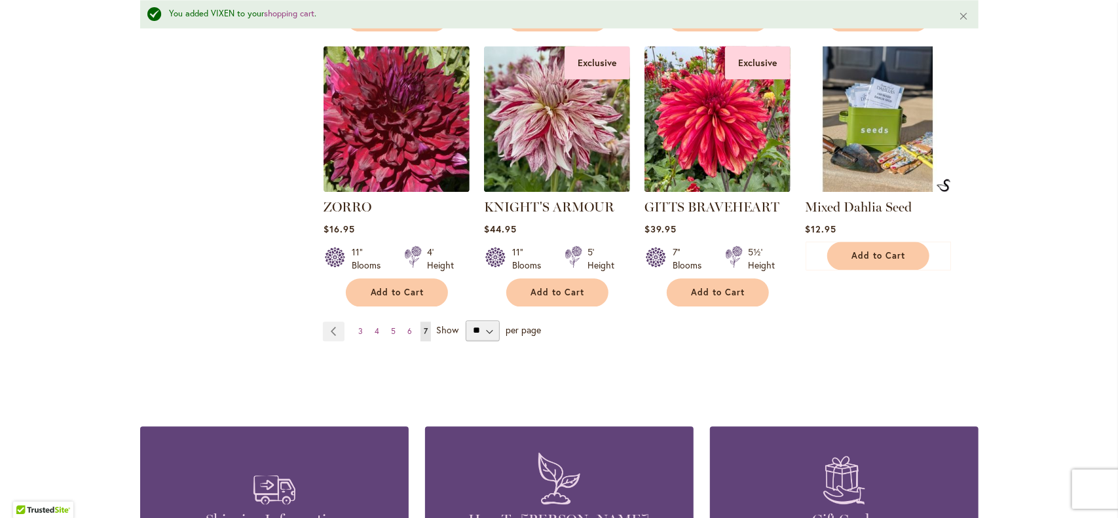
scroll to position [2064, 0]
